Goal: Task Accomplishment & Management: Use online tool/utility

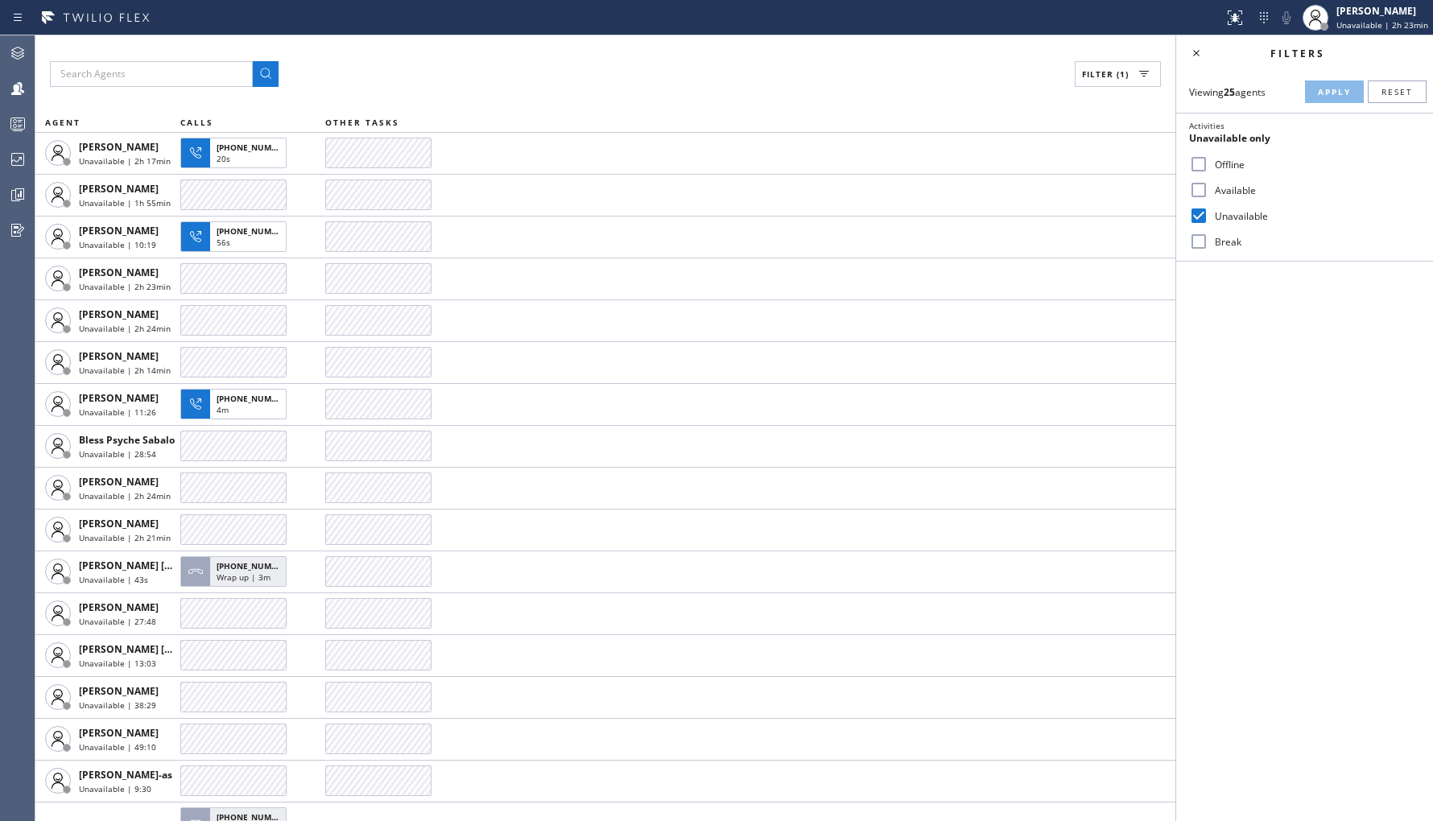
click at [1229, 172] on div "Offline" at bounding box center [1304, 164] width 257 height 26
click at [1229, 163] on label "Offline" at bounding box center [1314, 165] width 212 height 14
click at [1208, 163] on input "Offline" at bounding box center [1198, 164] width 19 height 19
checkbox input "true"
click at [1221, 215] on label "Unavailable" at bounding box center [1314, 216] width 212 height 14
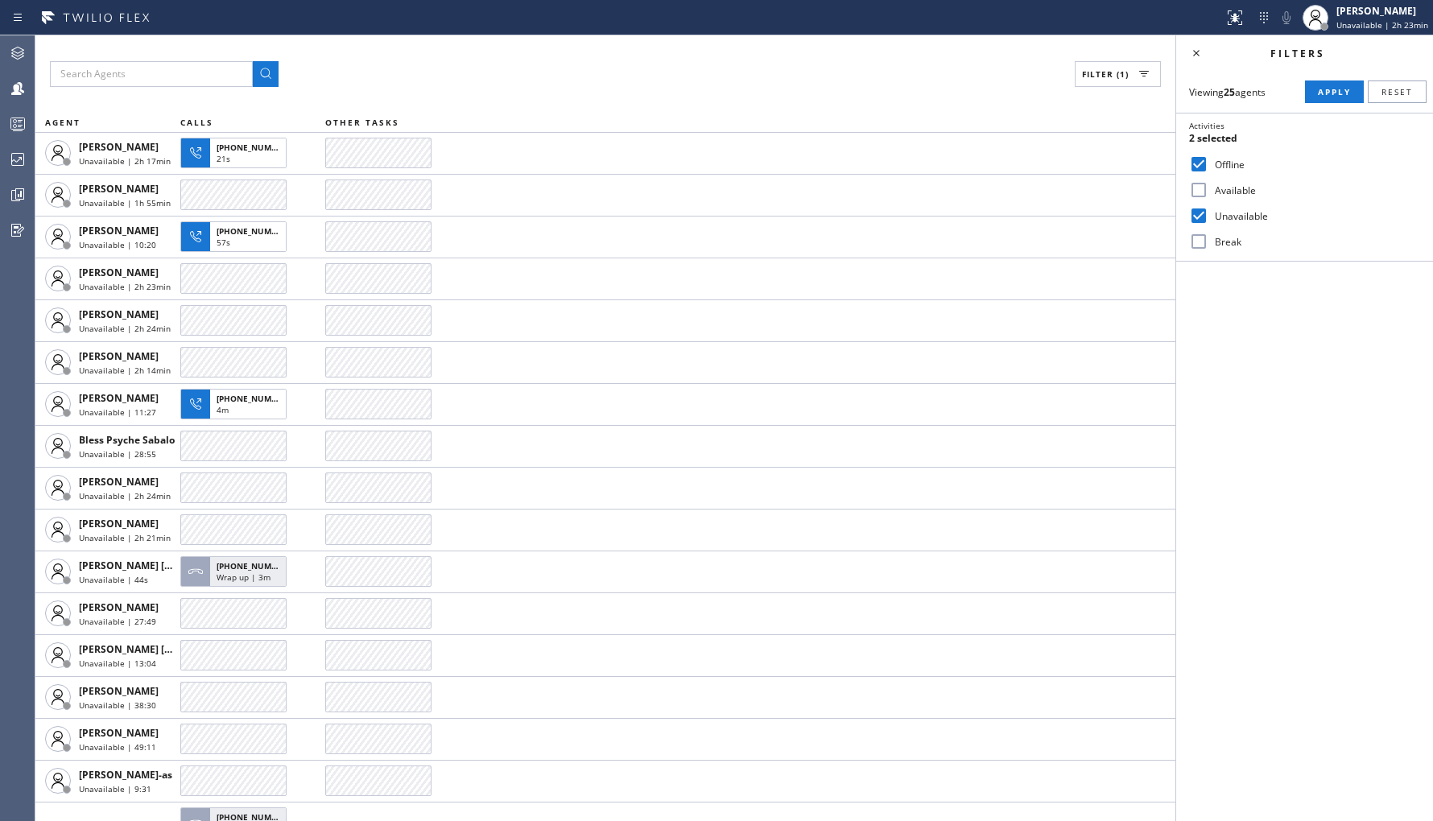
click at [1208, 215] on input "Unavailable" at bounding box center [1198, 215] width 19 height 19
click at [1321, 90] on span "Apply" at bounding box center [1334, 91] width 33 height 11
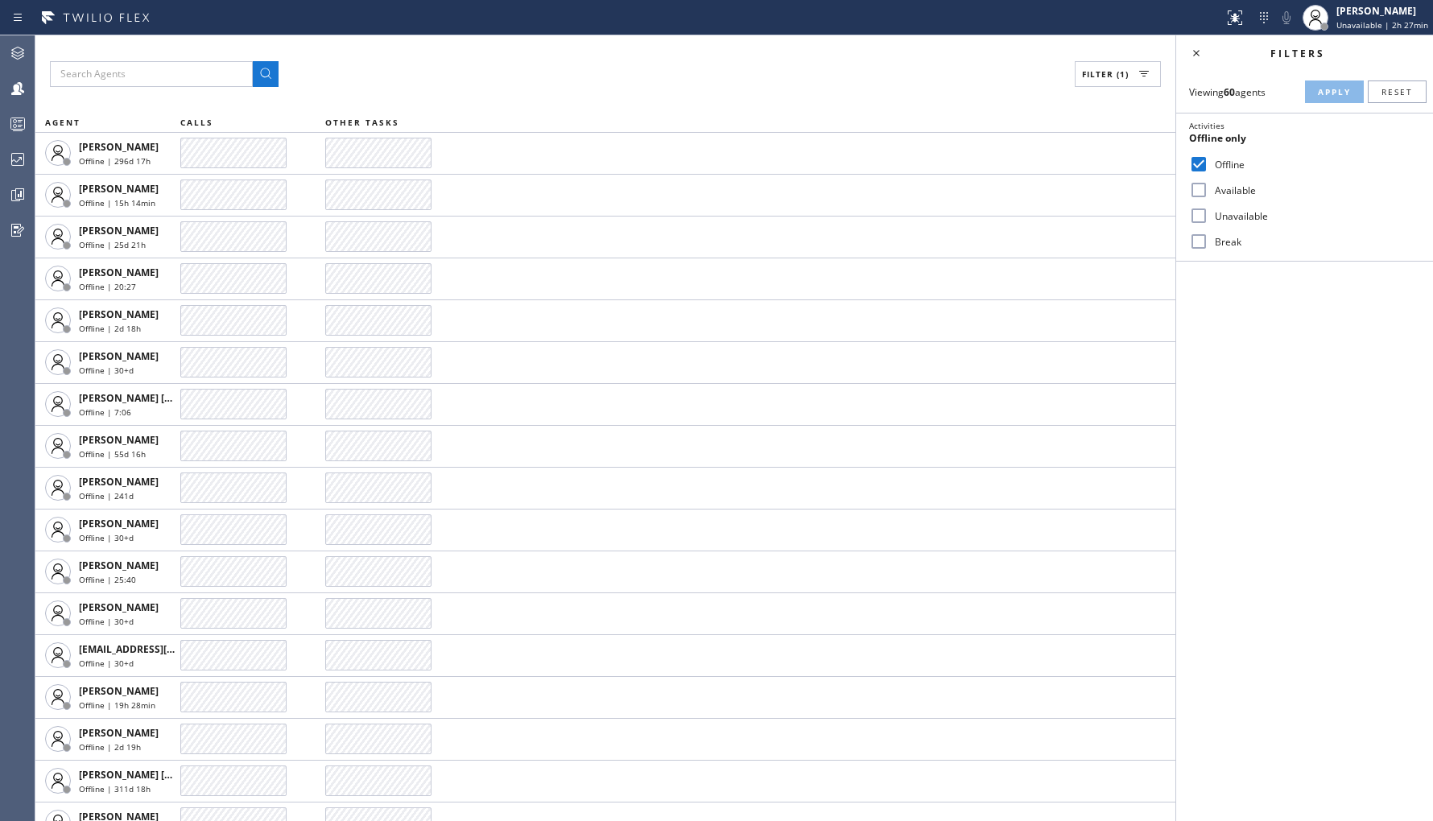
click at [1237, 214] on label "Unavailable" at bounding box center [1314, 216] width 212 height 14
click at [1208, 214] on input "Unavailable" at bounding box center [1198, 215] width 19 height 19
checkbox input "true"
click at [1229, 158] on label "Offline" at bounding box center [1314, 165] width 212 height 14
click at [1208, 157] on input "Offline" at bounding box center [1198, 164] width 19 height 19
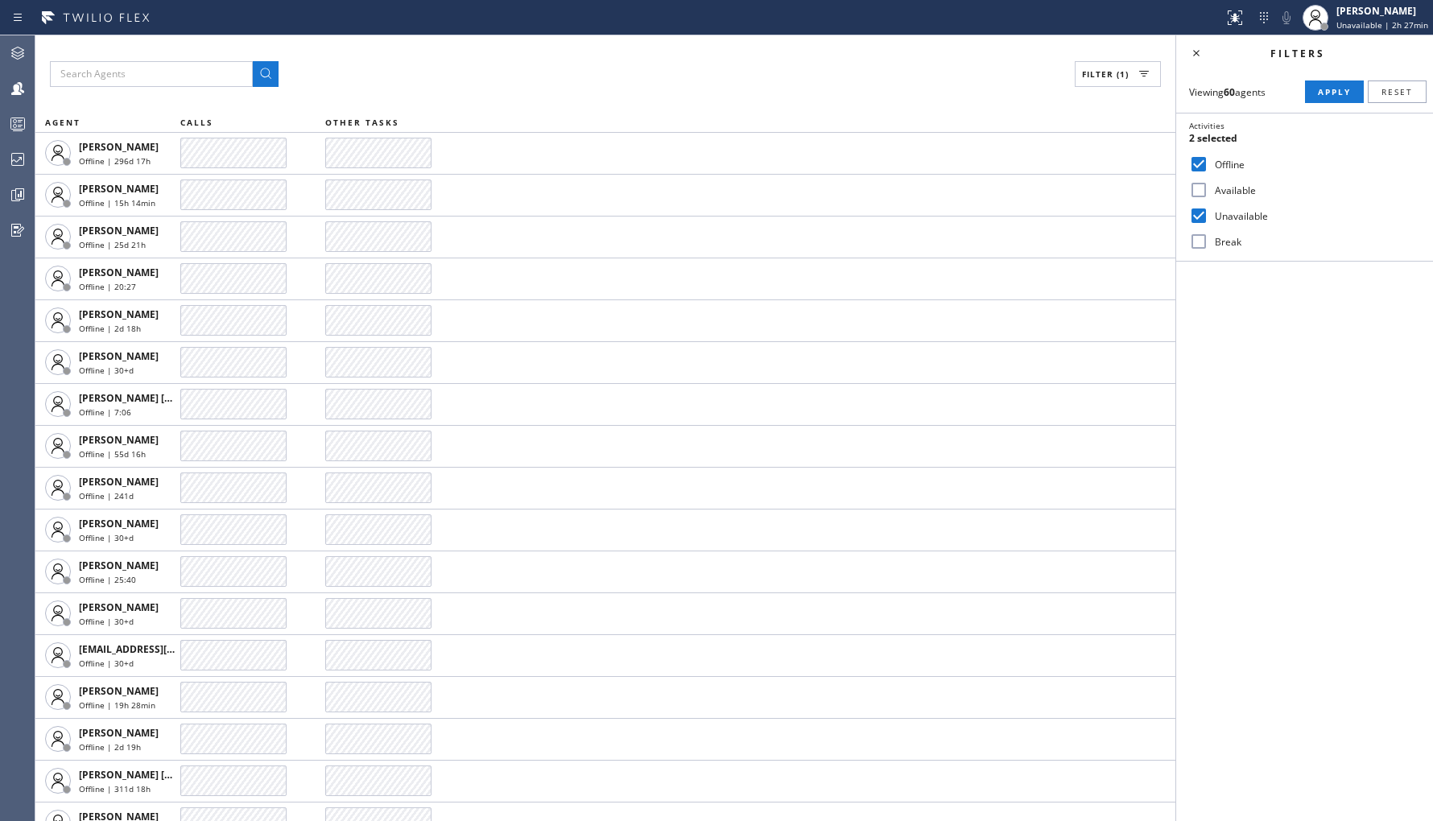
checkbox input "false"
click at [1286, 108] on div "Viewing 60 agents Apply Reset Activities Unavailable only Offline Available Una…" at bounding box center [1304, 166] width 257 height 191
click at [1314, 92] on button "Apply" at bounding box center [1334, 92] width 59 height 23
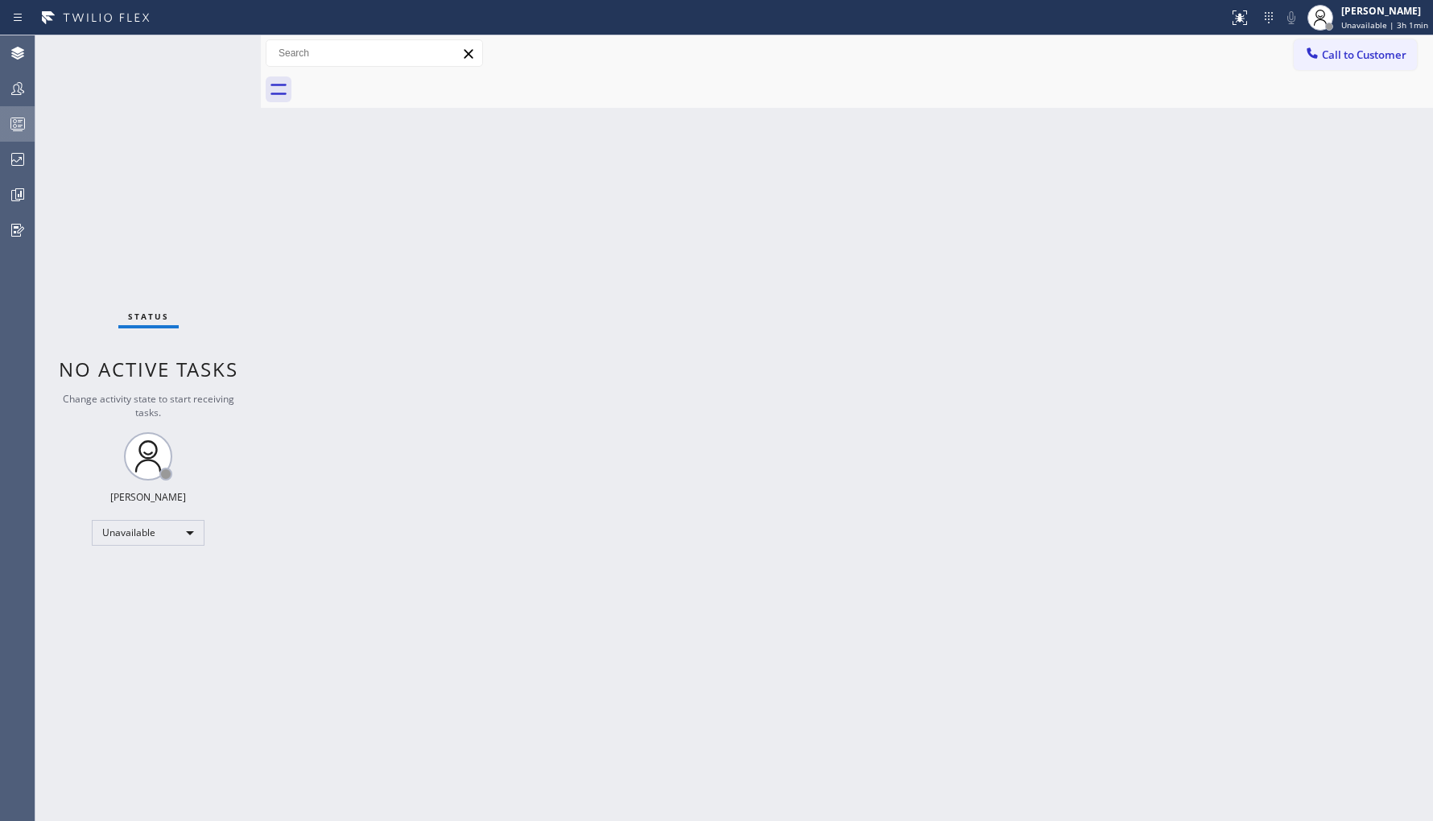
click at [9, 114] on icon at bounding box center [17, 123] width 19 height 19
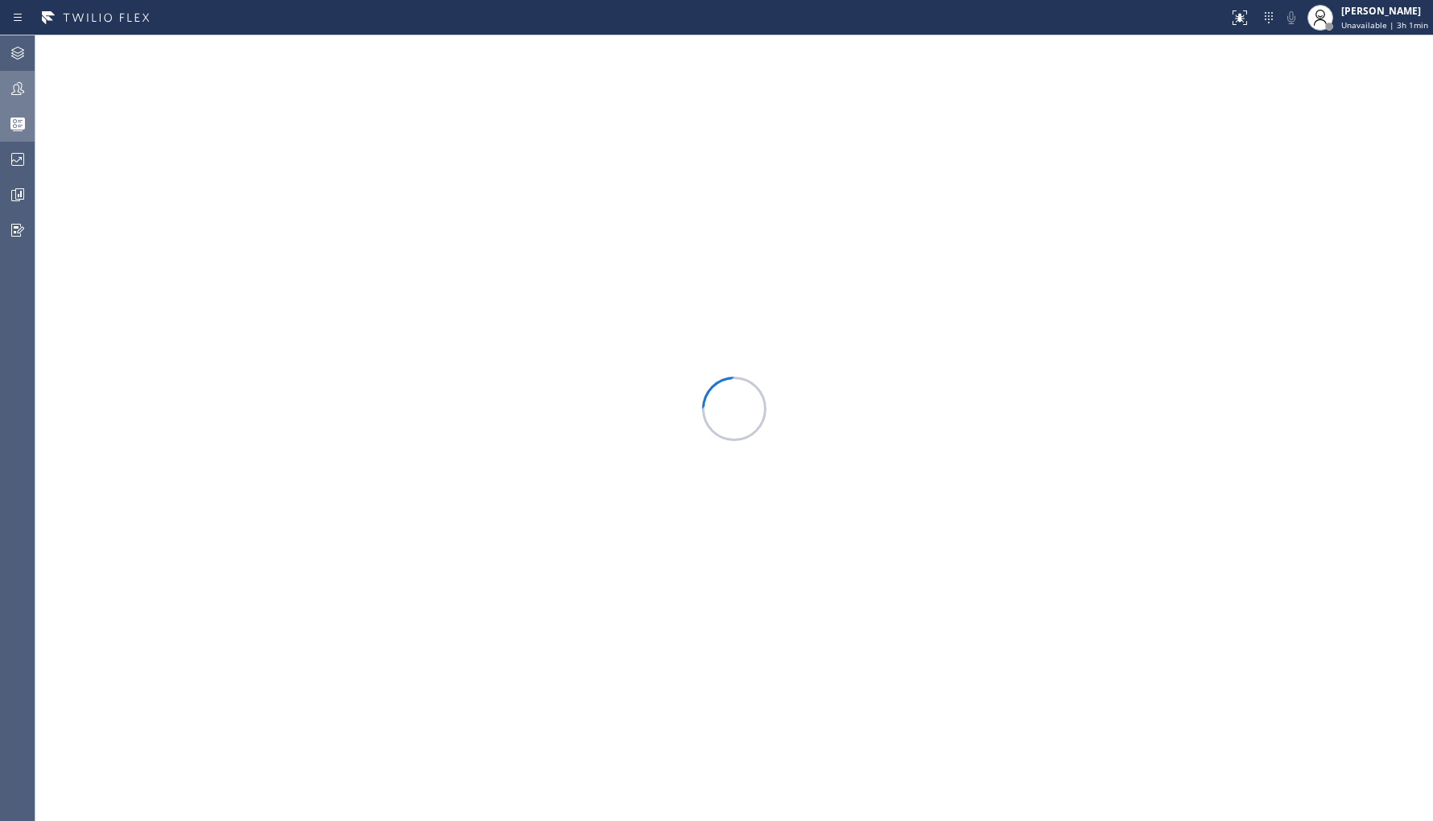
click at [18, 87] on icon at bounding box center [17, 88] width 19 height 19
click at [1377, 82] on button "Filter" at bounding box center [1375, 74] width 86 height 26
click at [0, 0] on div "Viewing 0 agents Apply Reset Activities Any Offline Available Unavailable Break" at bounding box center [0, 0] width 0 height 0
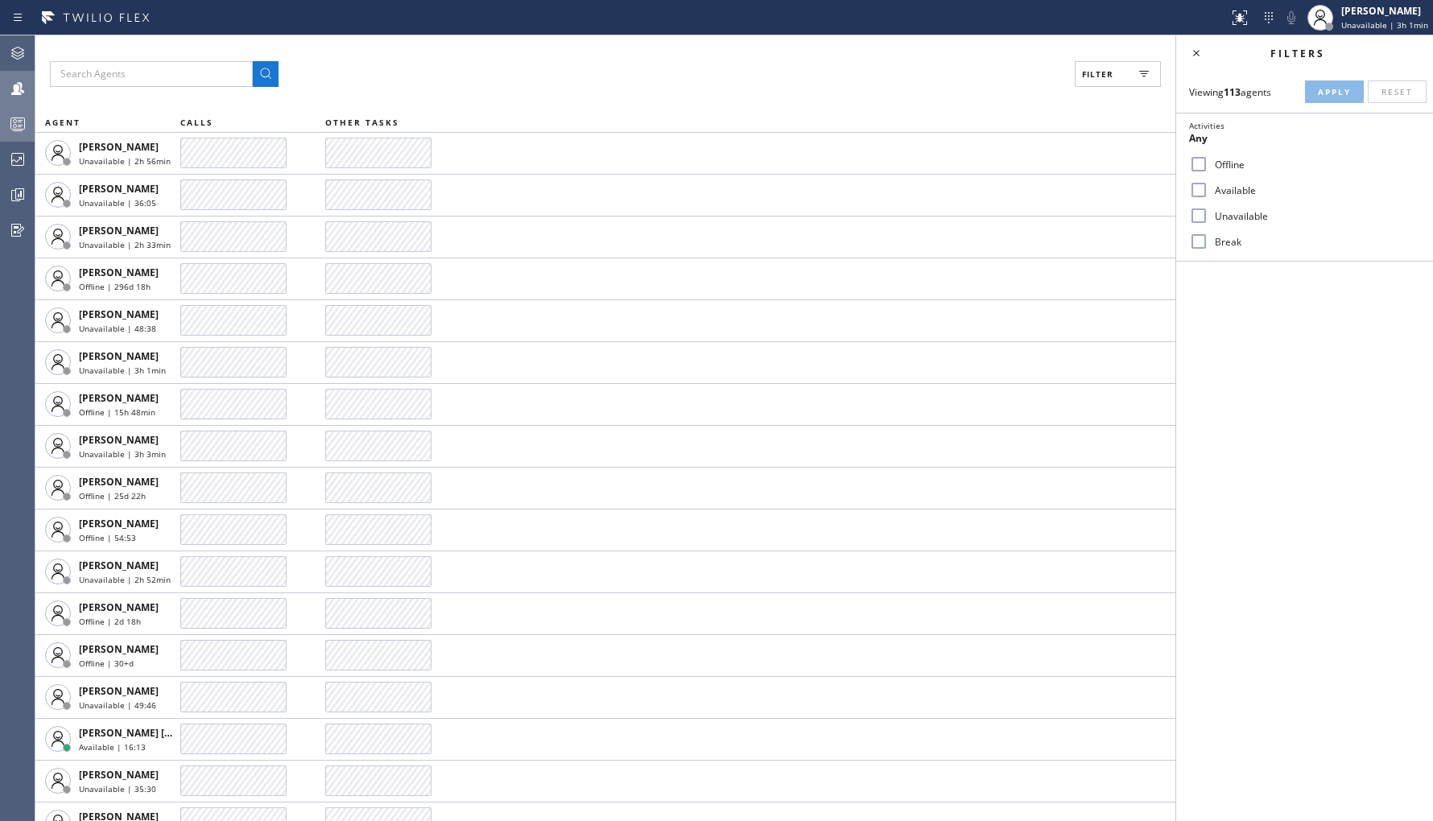
click at [1246, 211] on label "Unavailable" at bounding box center [1314, 216] width 212 height 14
click at [1208, 211] on input "Unavailable" at bounding box center [1198, 215] width 19 height 19
checkbox input "true"
click at [1324, 100] on button "Apply" at bounding box center [1334, 92] width 59 height 23
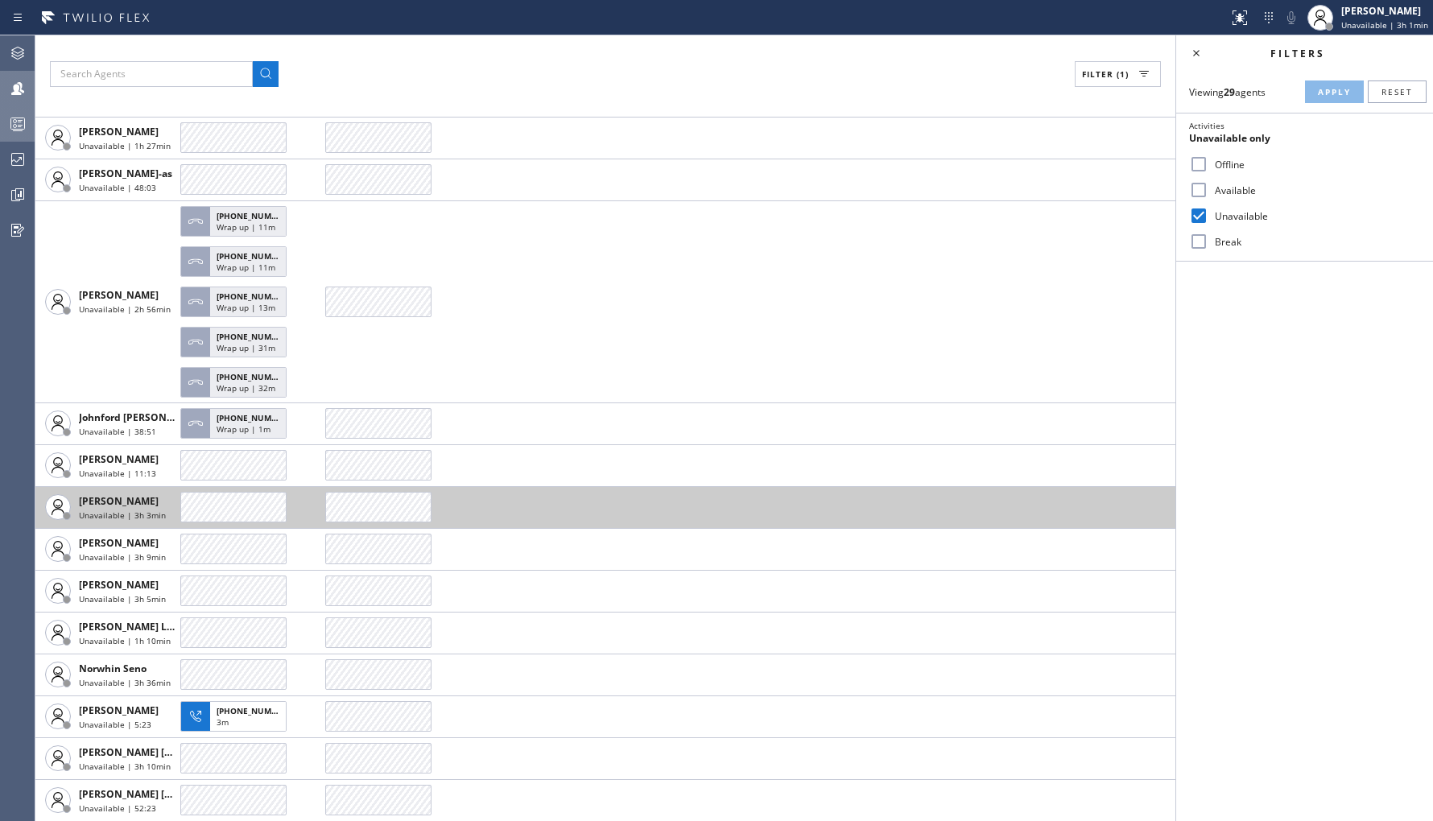
scroll to position [416, 0]
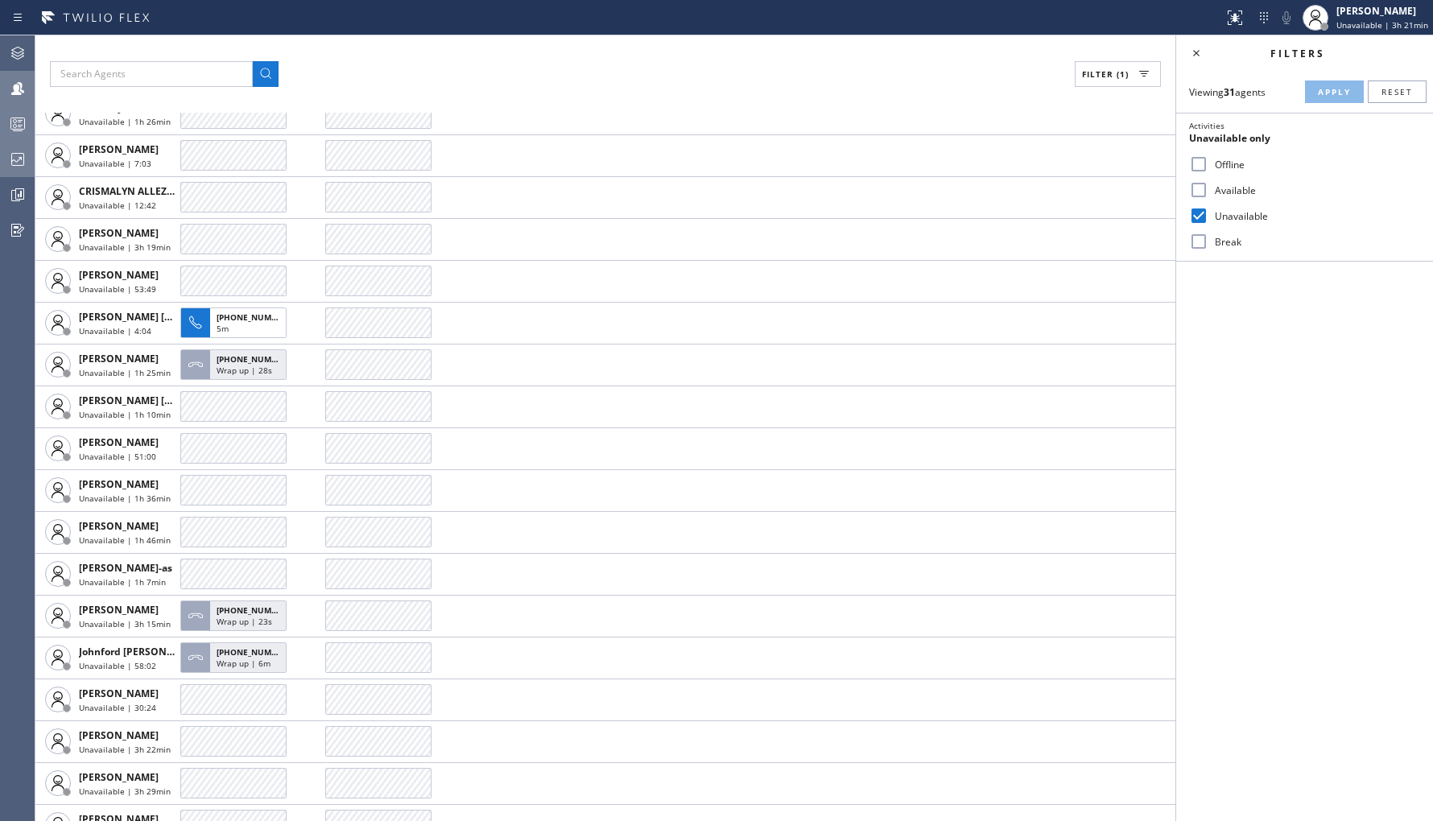
click at [17, 161] on icon at bounding box center [17, 159] width 19 height 19
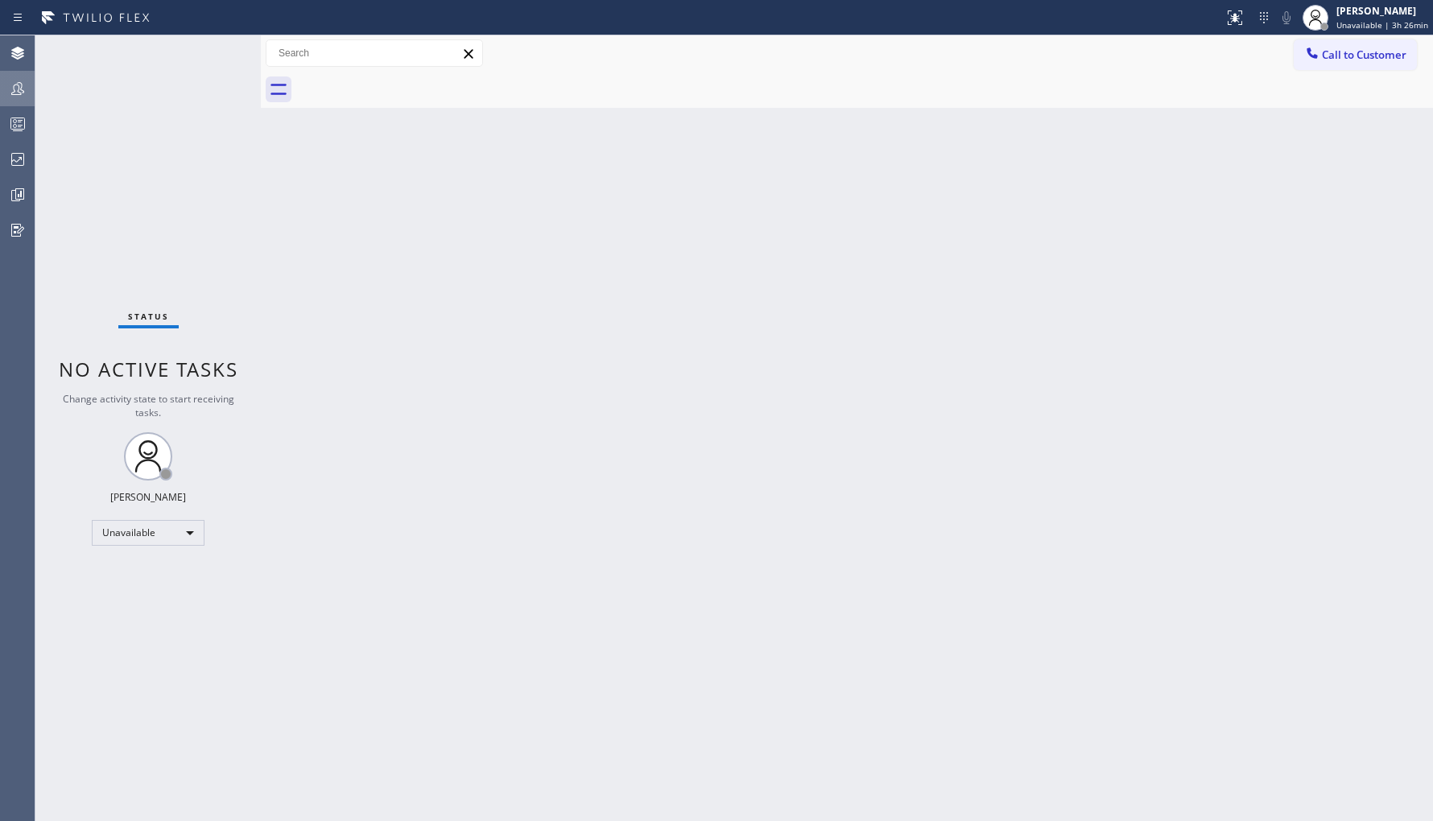
click at [24, 94] on icon at bounding box center [17, 88] width 19 height 19
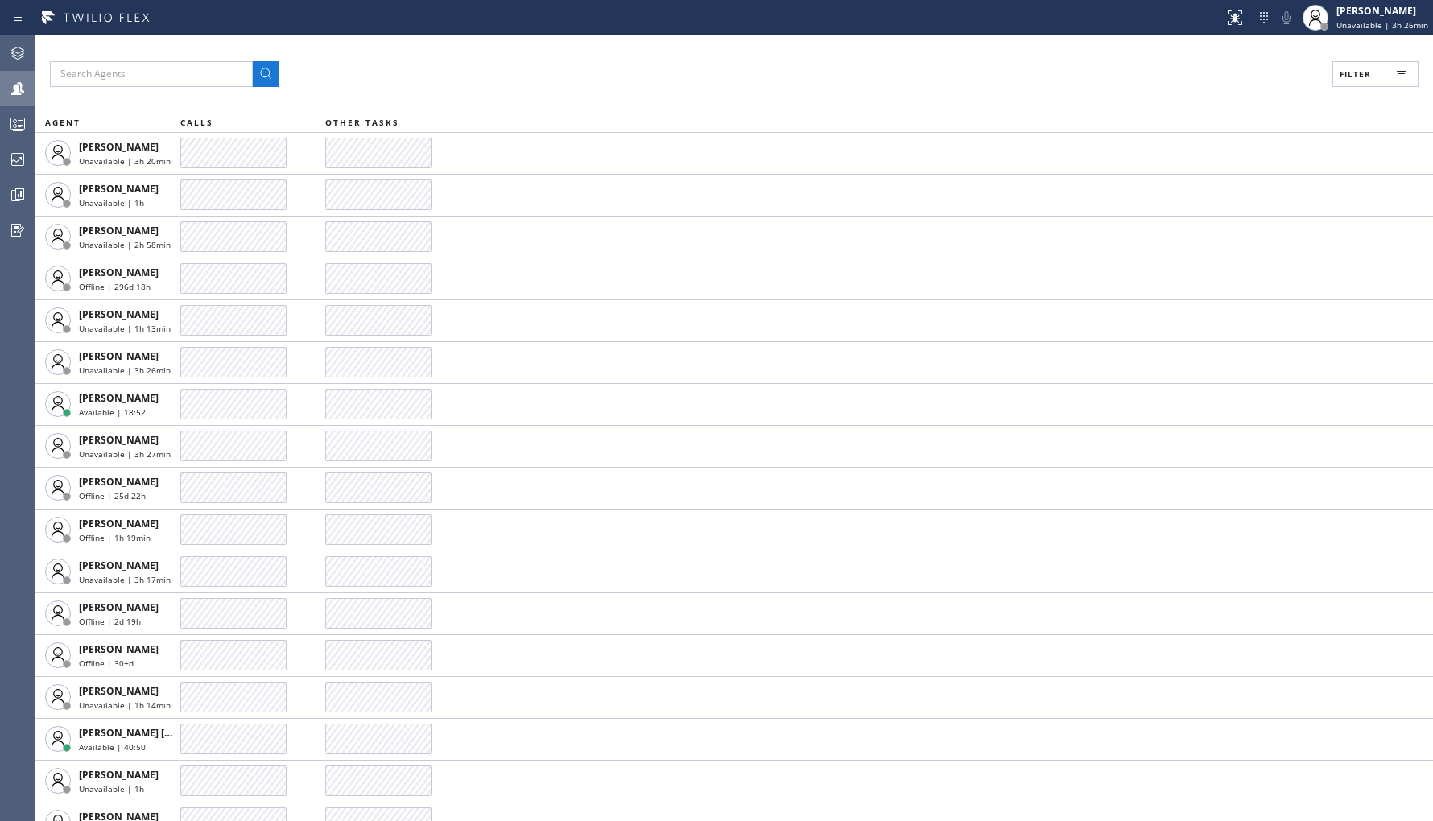
click at [1366, 76] on span "Filter" at bounding box center [1355, 73] width 31 height 11
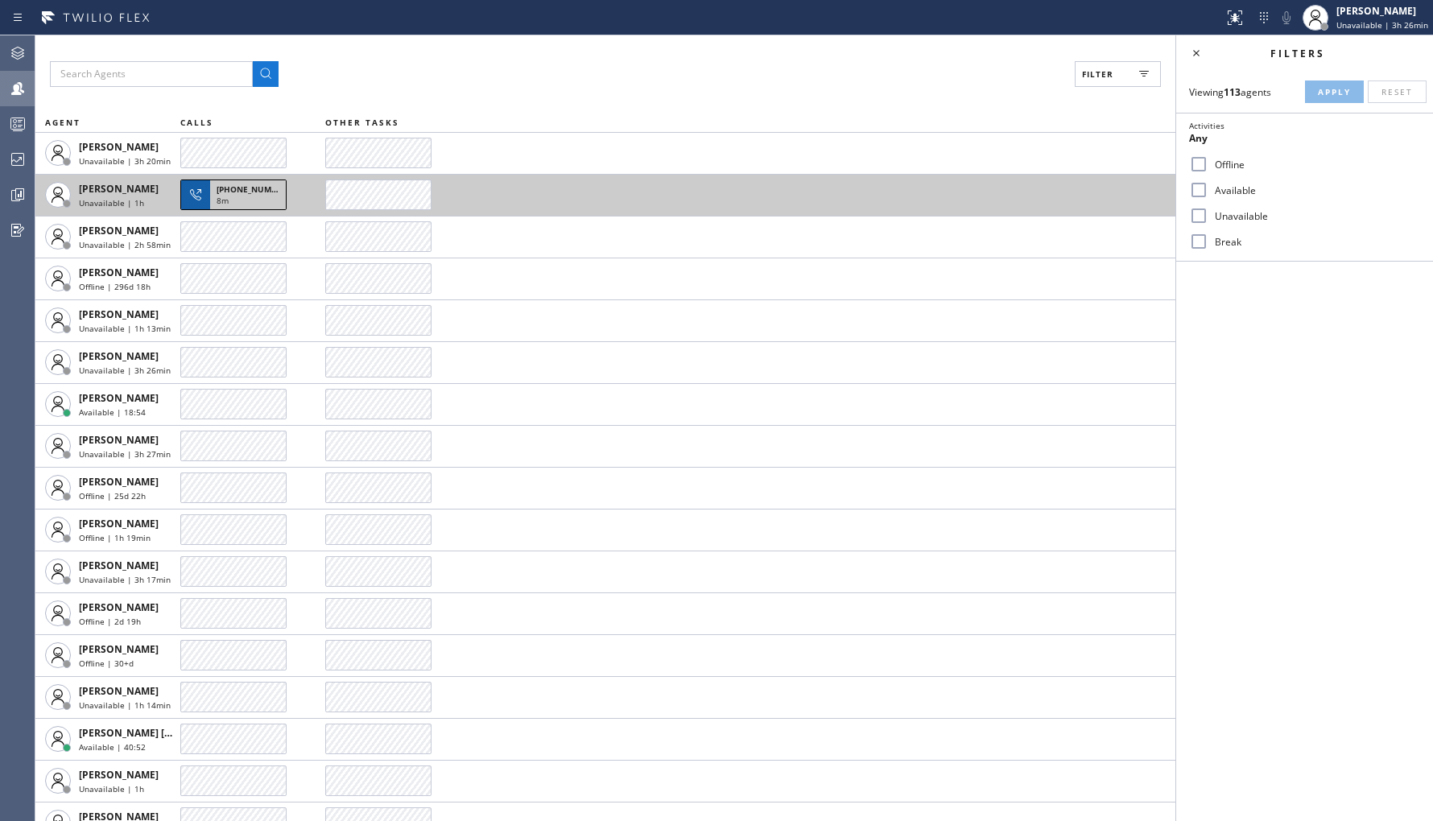
click at [246, 192] on span "[PHONE_NUMBER]" at bounding box center [253, 189] width 73 height 11
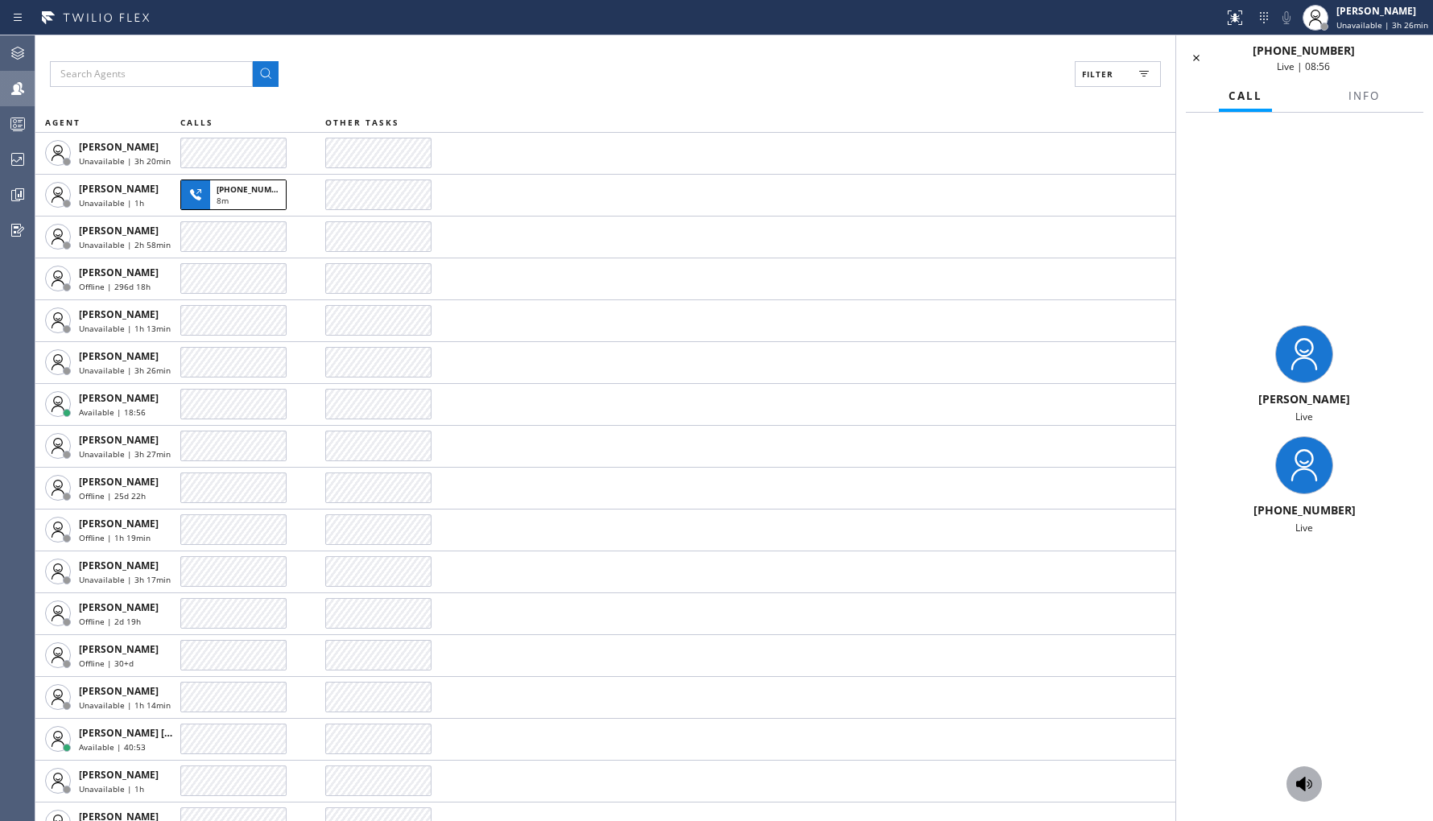
click at [1311, 784] on icon at bounding box center [1303, 783] width 19 height 19
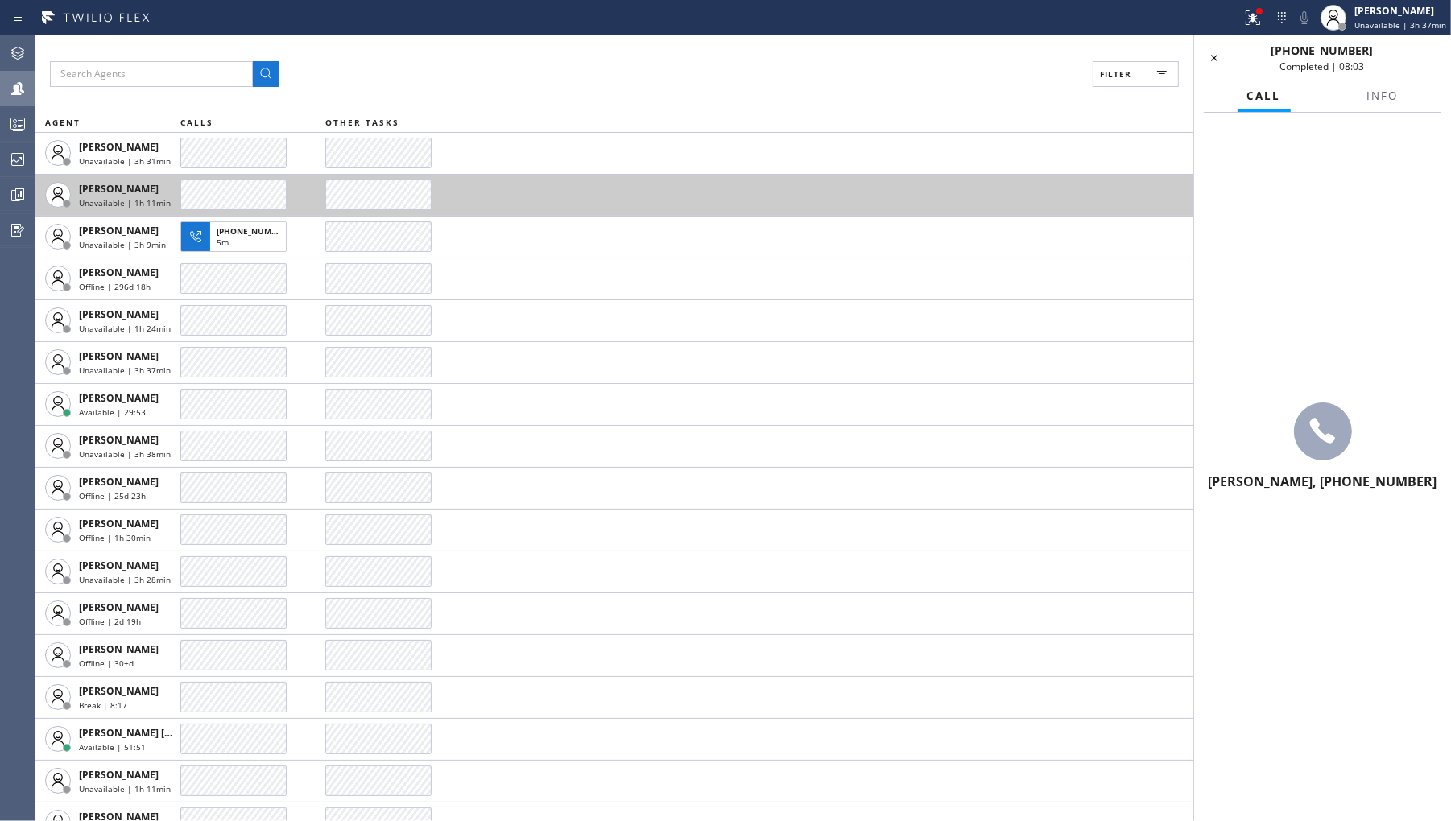
click at [1212, 59] on icon at bounding box center [1213, 57] width 19 height 19
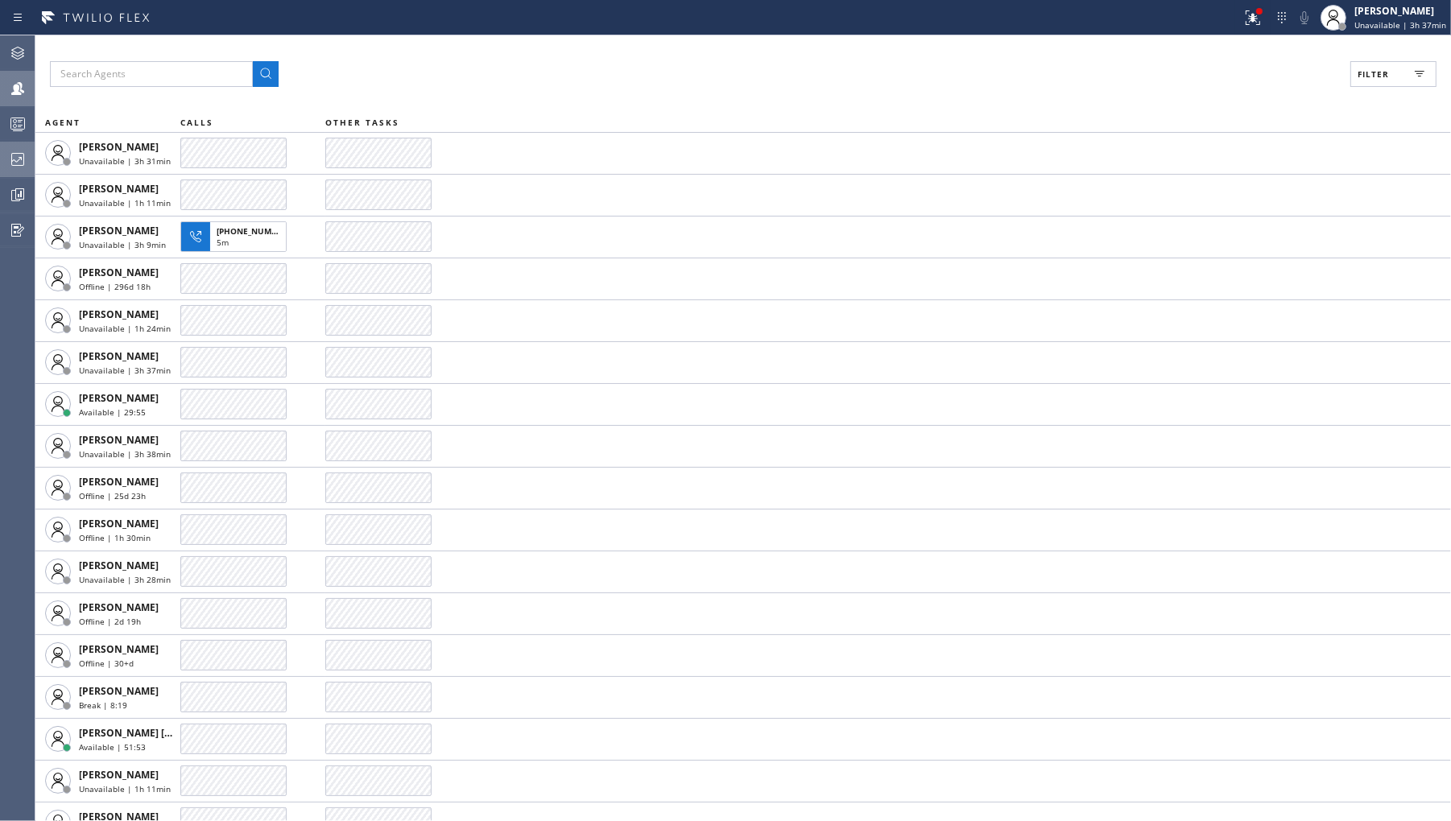
click at [14, 158] on icon at bounding box center [17, 159] width 19 height 19
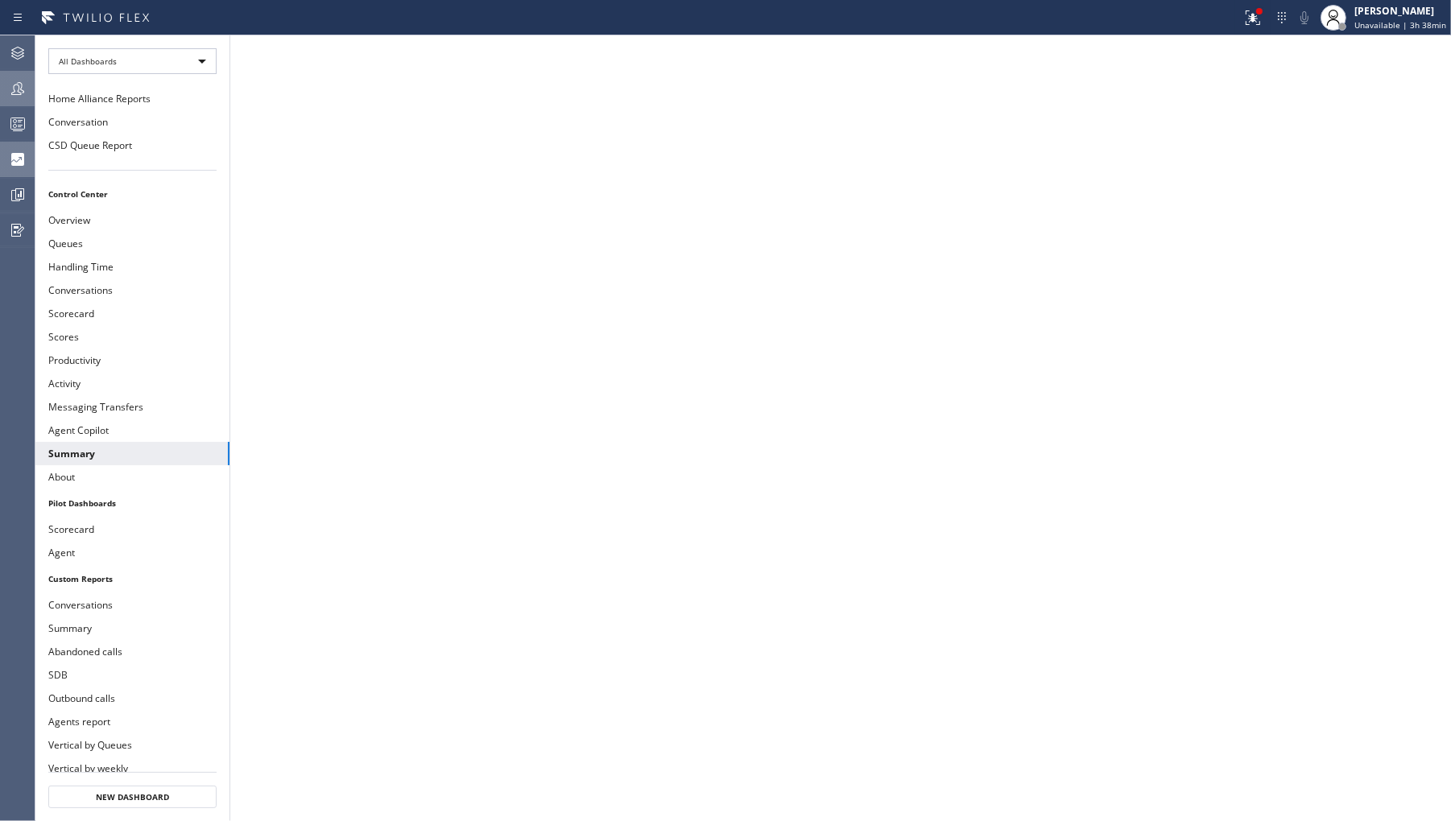
click at [21, 84] on icon at bounding box center [17, 88] width 13 height 13
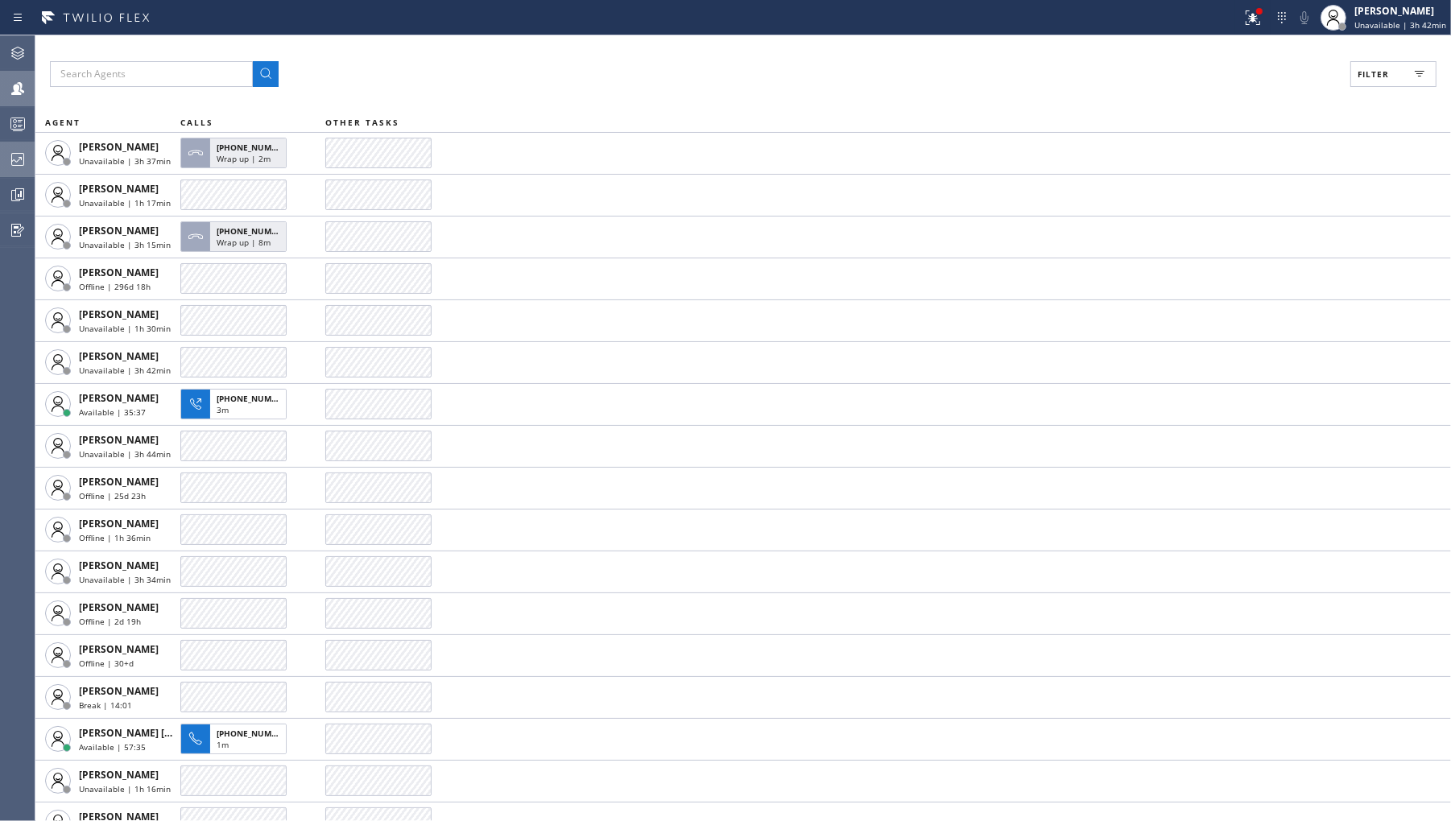
click at [16, 150] on icon at bounding box center [17, 159] width 19 height 19
